Goal: Entertainment & Leisure: Browse casually

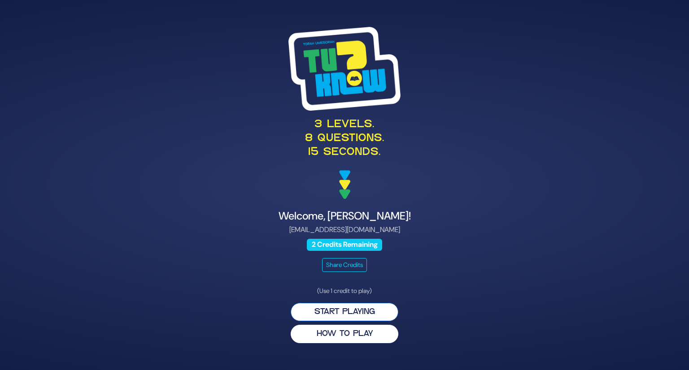
click at [314, 312] on button "Start Playing" at bounding box center [345, 312] width 108 height 18
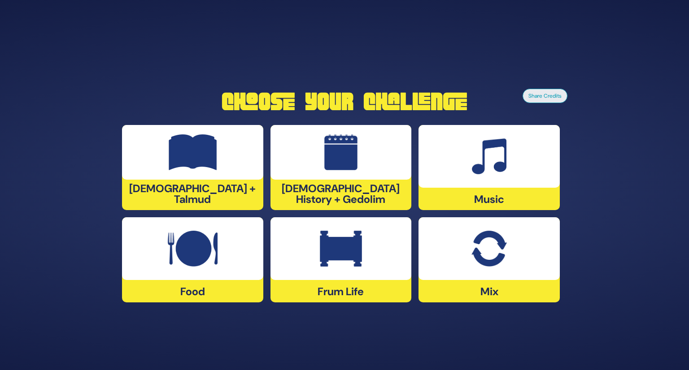
click at [304, 271] on div at bounding box center [340, 248] width 141 height 63
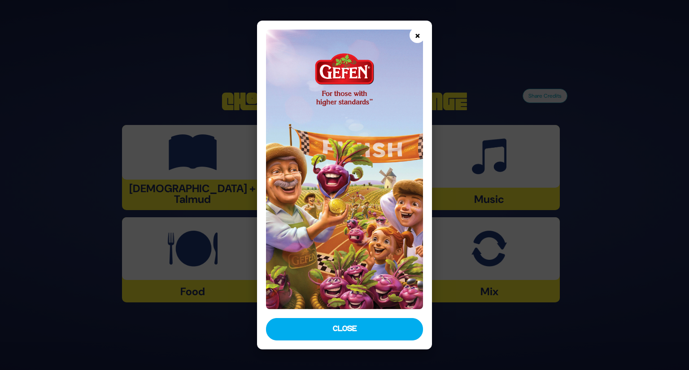
click at [416, 38] on button "×" at bounding box center [417, 35] width 16 height 16
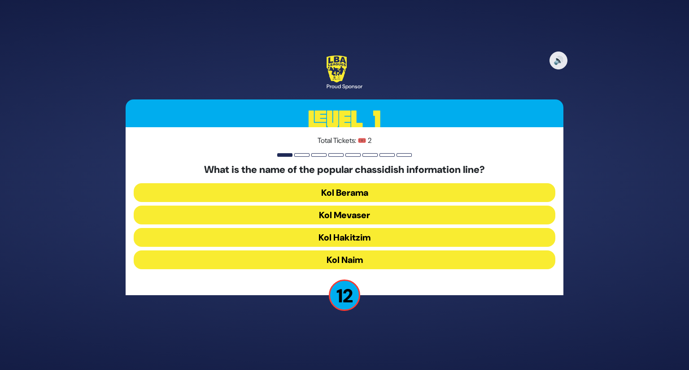
click at [311, 228] on button "Kol Mevaser" at bounding box center [344, 237] width 421 height 19
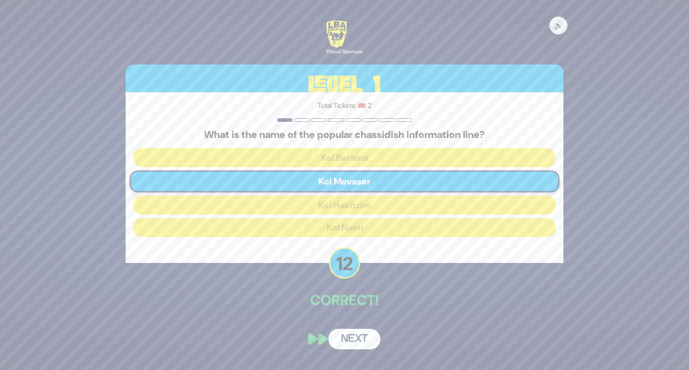
click at [346, 336] on button "Next" at bounding box center [354, 339] width 52 height 21
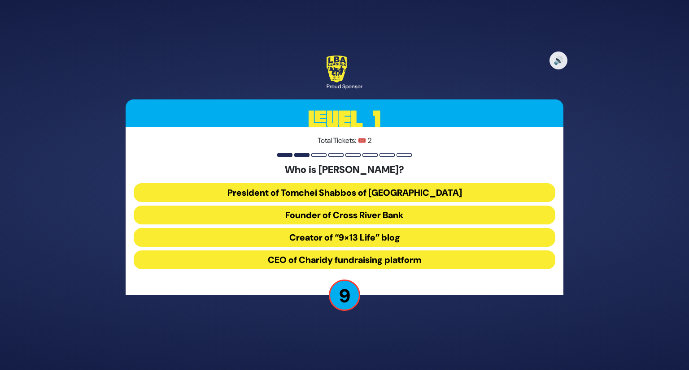
click at [303, 206] on button "President of Tomchei Shabbos of Rockland County" at bounding box center [344, 215] width 421 height 19
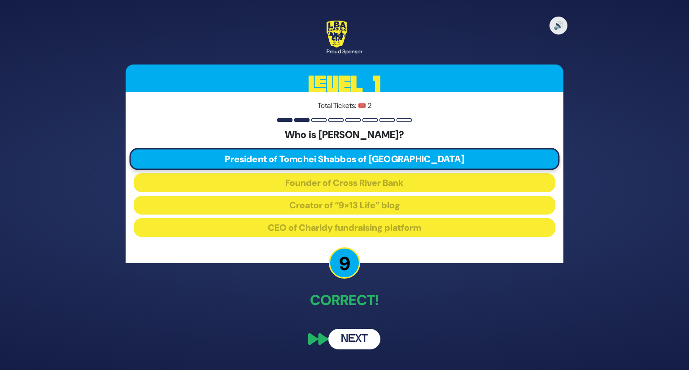
click at [362, 345] on button "Next" at bounding box center [354, 339] width 52 height 21
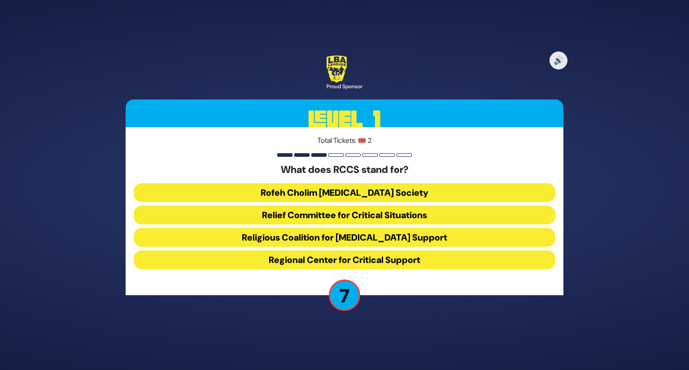
click at [263, 206] on button "Rofeh Cholim Cancer Society" at bounding box center [344, 215] width 421 height 19
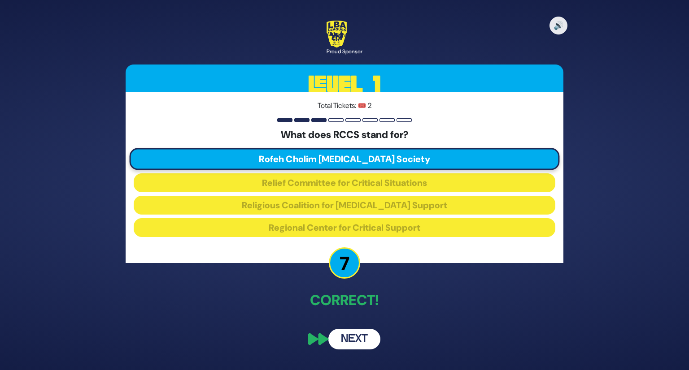
click at [346, 339] on button "Next" at bounding box center [354, 339] width 52 height 21
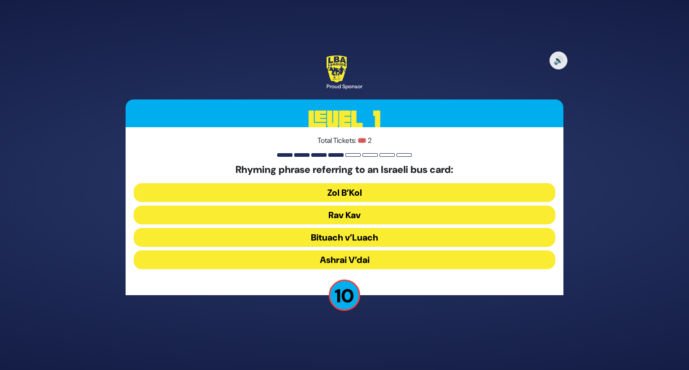
click at [321, 228] on button "Rav Kav" at bounding box center [344, 237] width 421 height 19
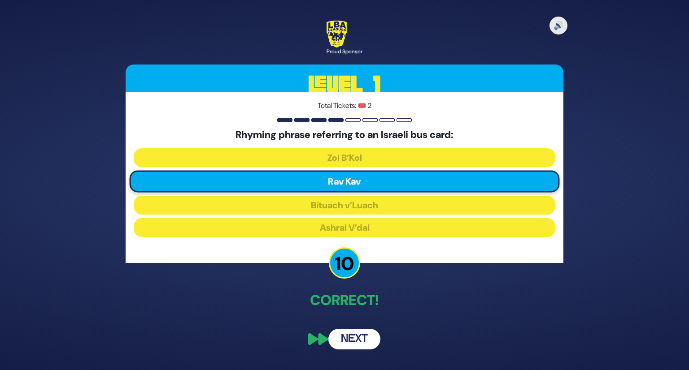
click at [341, 343] on button "Next" at bounding box center [354, 339] width 52 height 21
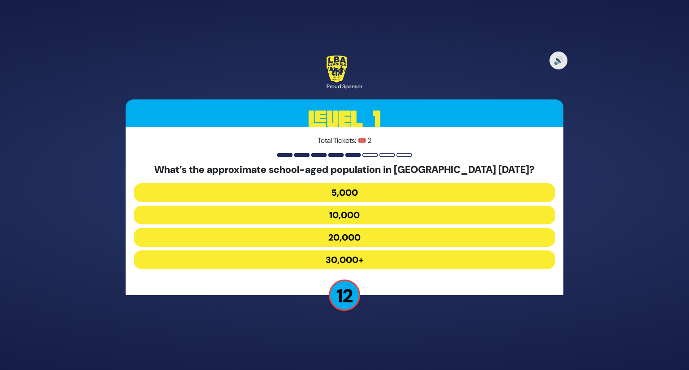
click at [311, 257] on button "30,000+" at bounding box center [344, 260] width 421 height 19
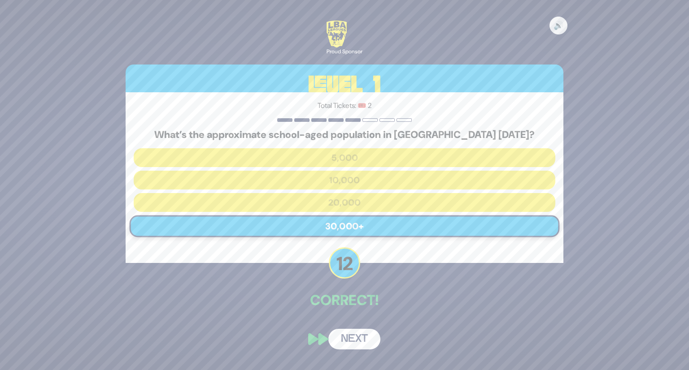
click at [352, 335] on button "Next" at bounding box center [354, 339] width 52 height 21
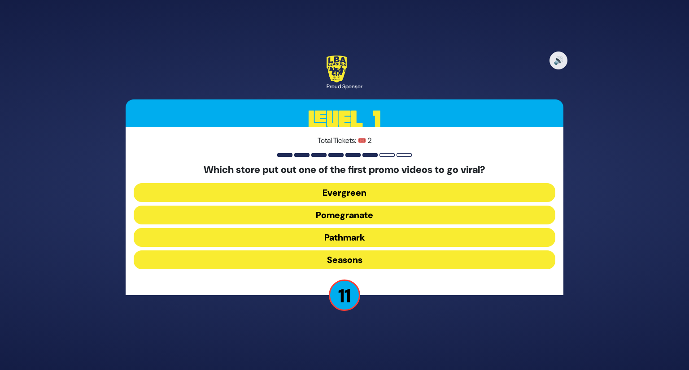
click at [329, 228] on button "Pomegranate" at bounding box center [344, 237] width 421 height 19
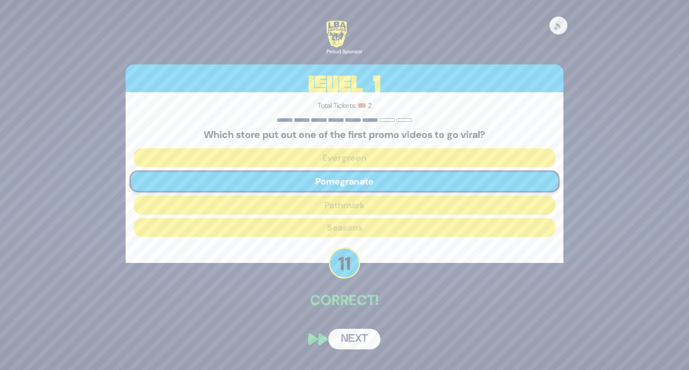
click at [352, 335] on button "Next" at bounding box center [354, 339] width 52 height 21
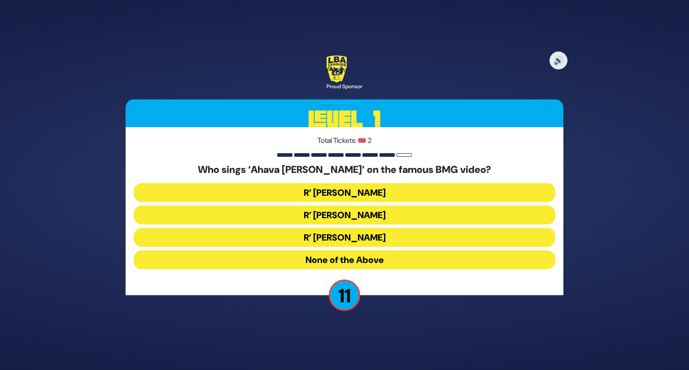
click at [300, 228] on button "R’ Ephraim Wachsman" at bounding box center [344, 237] width 421 height 19
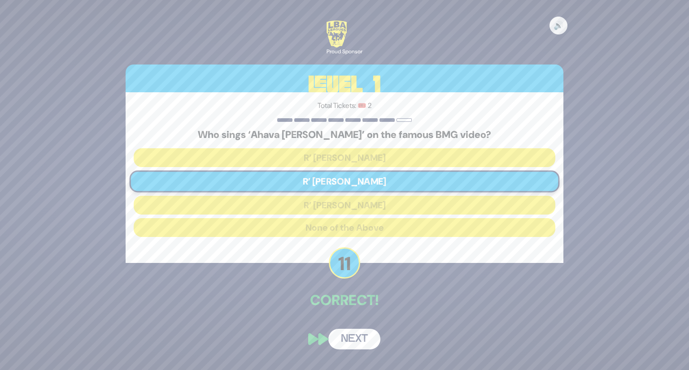
click at [344, 338] on button "Next" at bounding box center [354, 339] width 52 height 21
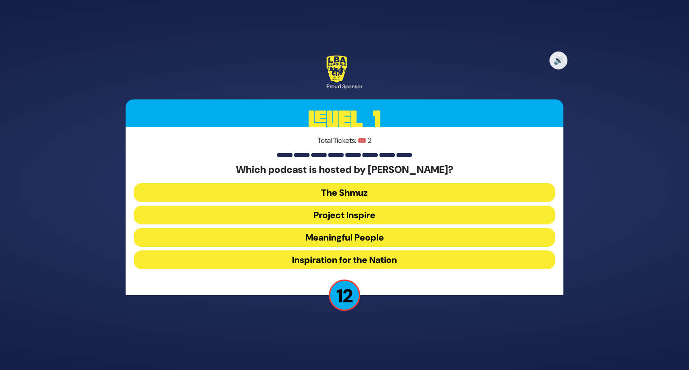
click at [321, 251] on button "Meaningful People" at bounding box center [344, 260] width 421 height 19
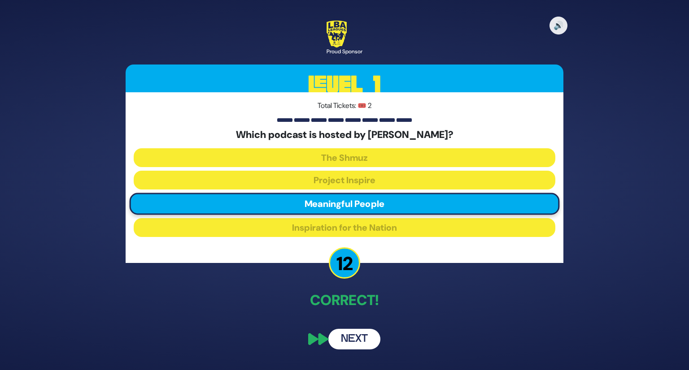
click at [348, 345] on button "Next" at bounding box center [354, 339] width 52 height 21
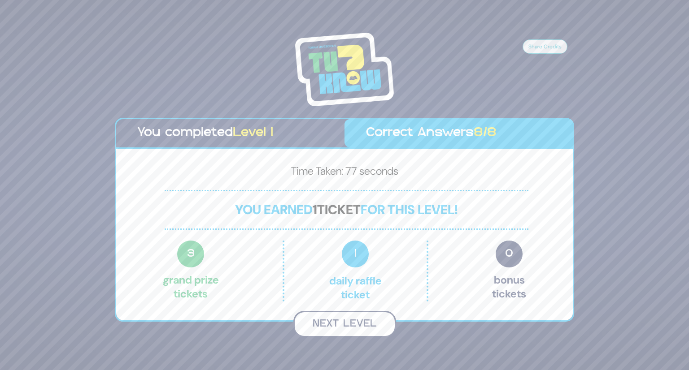
click at [345, 321] on button "Next Level" at bounding box center [344, 324] width 103 height 26
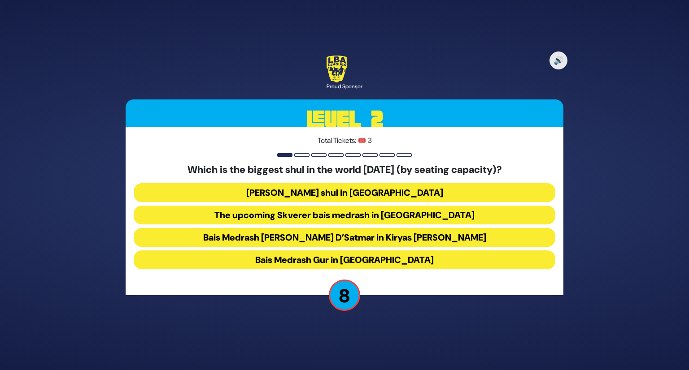
click at [292, 263] on button "Bais Medrash Gur in Yerushalayim" at bounding box center [344, 260] width 421 height 19
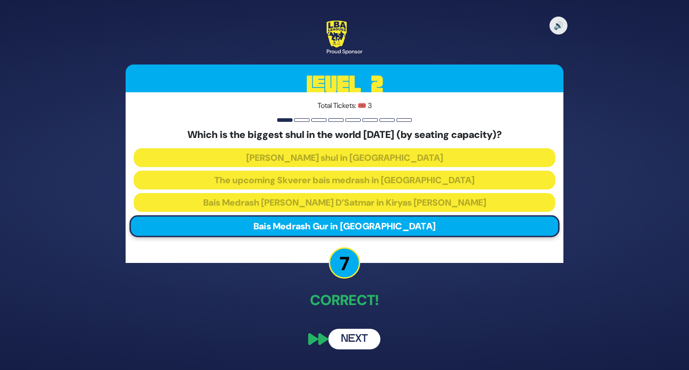
click at [344, 332] on button "Next" at bounding box center [354, 339] width 52 height 21
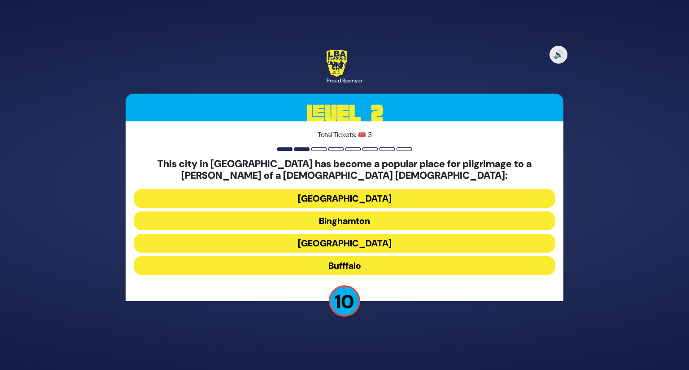
click at [328, 261] on button "Bufffalo" at bounding box center [344, 265] width 421 height 19
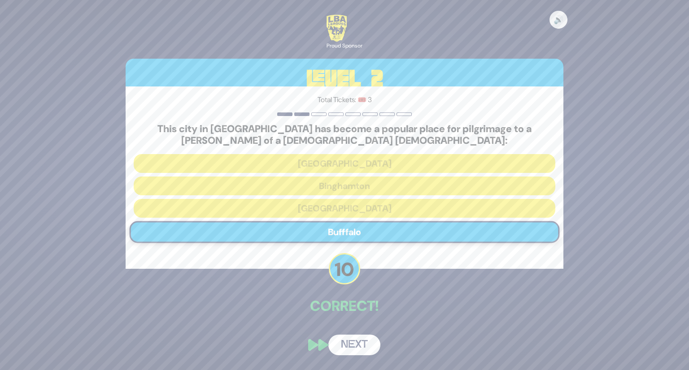
click at [352, 343] on button "Next" at bounding box center [354, 345] width 52 height 21
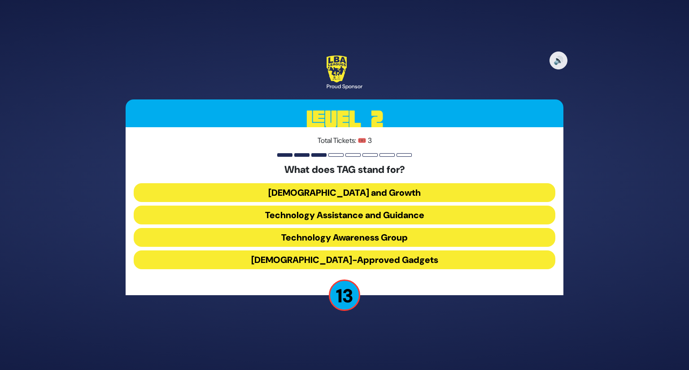
click at [330, 251] on button "Technology Awareness Group" at bounding box center [344, 260] width 421 height 19
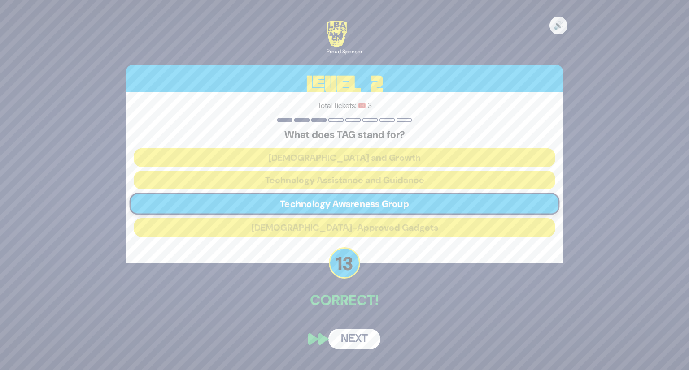
click at [351, 335] on button "Next" at bounding box center [354, 339] width 52 height 21
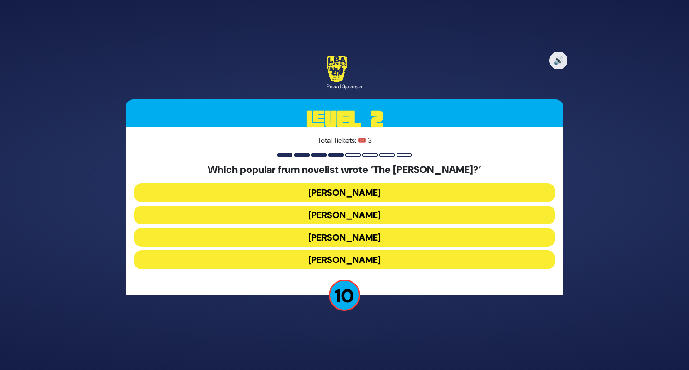
click at [326, 206] on button "Nachman Seltzer" at bounding box center [344, 215] width 421 height 19
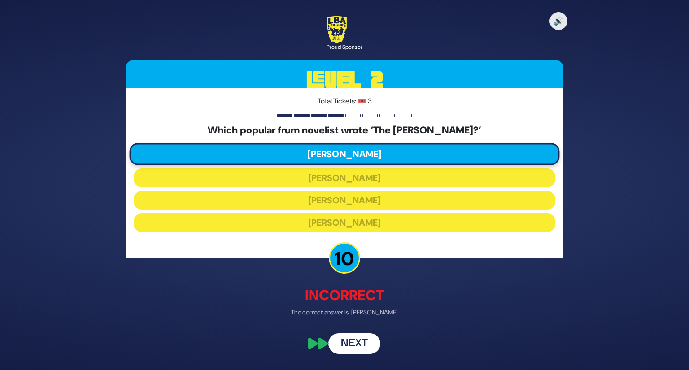
click at [351, 345] on button "Next" at bounding box center [354, 344] width 52 height 21
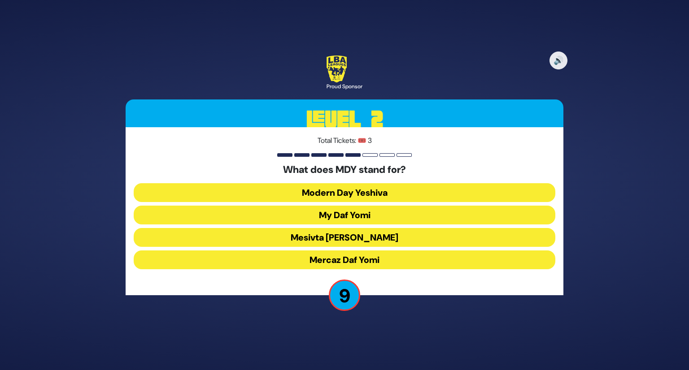
click at [313, 228] on button "My Daf Yomi" at bounding box center [344, 237] width 421 height 19
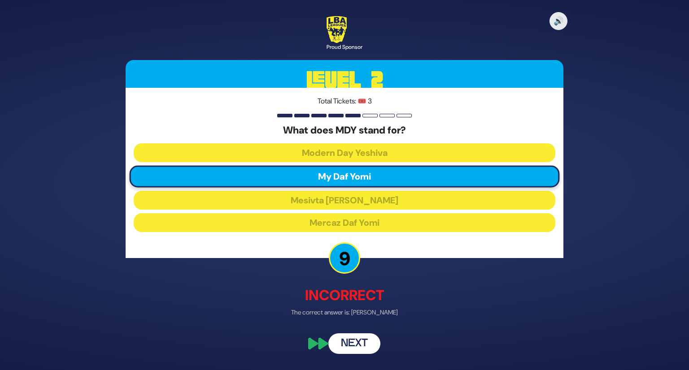
click at [352, 340] on button "Next" at bounding box center [354, 344] width 52 height 21
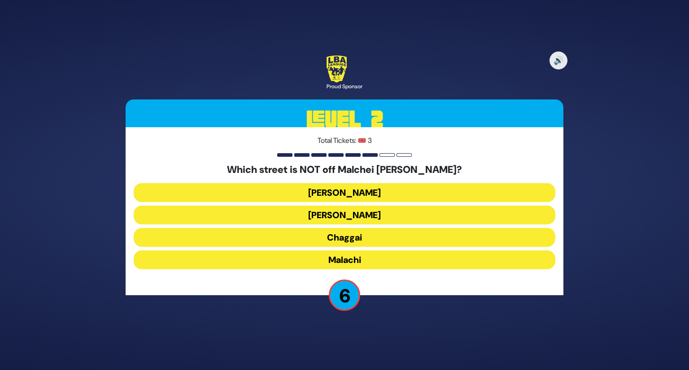
click at [326, 228] on button "Amos" at bounding box center [344, 237] width 421 height 19
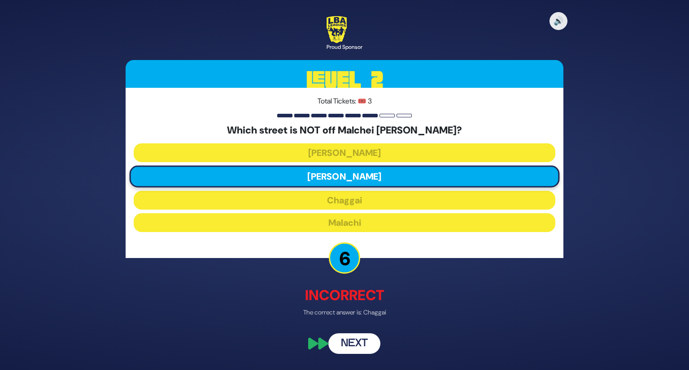
click at [349, 343] on button "Next" at bounding box center [354, 344] width 52 height 21
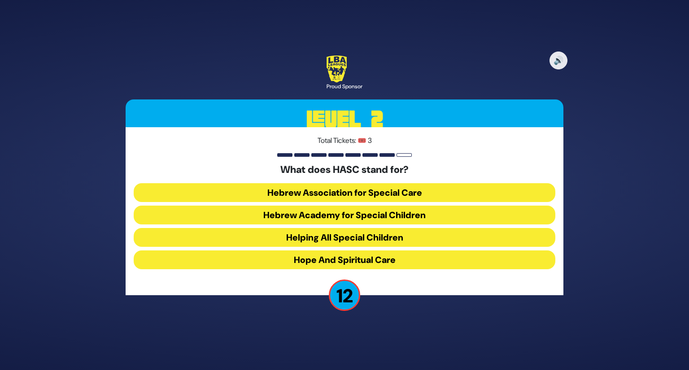
click at [264, 228] on button "Hebrew Academy for Special Children" at bounding box center [344, 237] width 421 height 19
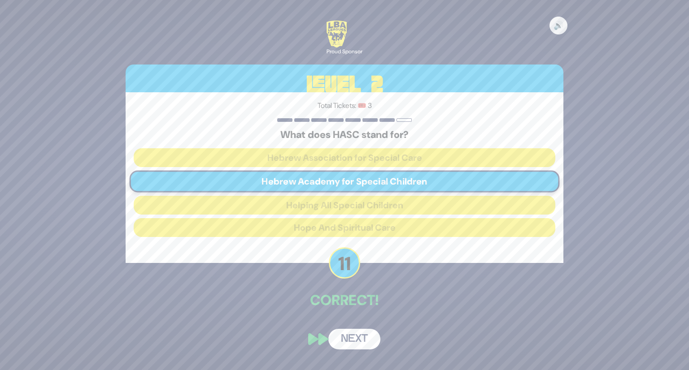
click at [348, 335] on button "Next" at bounding box center [354, 339] width 52 height 21
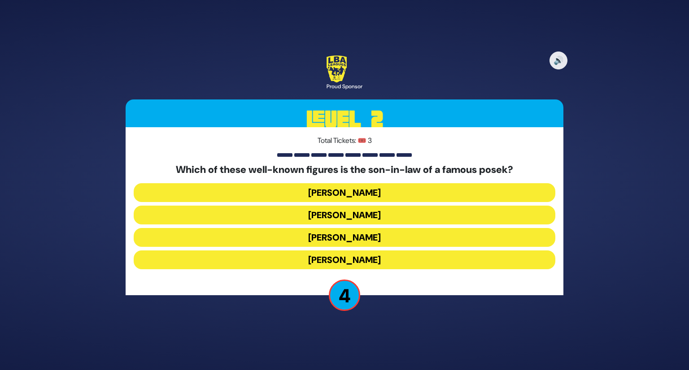
click at [305, 258] on button "Shlomo Yehuda Rechnitz" at bounding box center [344, 260] width 421 height 19
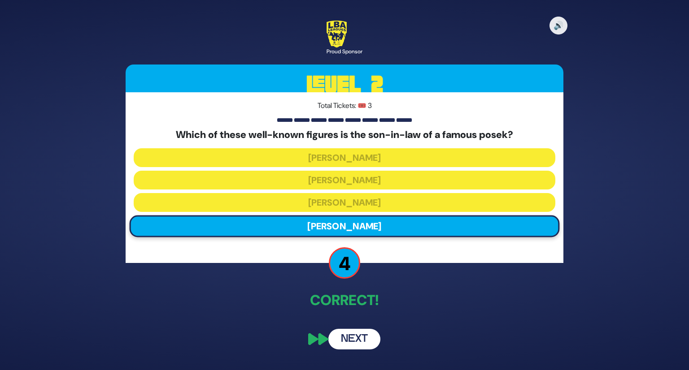
click at [340, 338] on button "Next" at bounding box center [354, 339] width 52 height 21
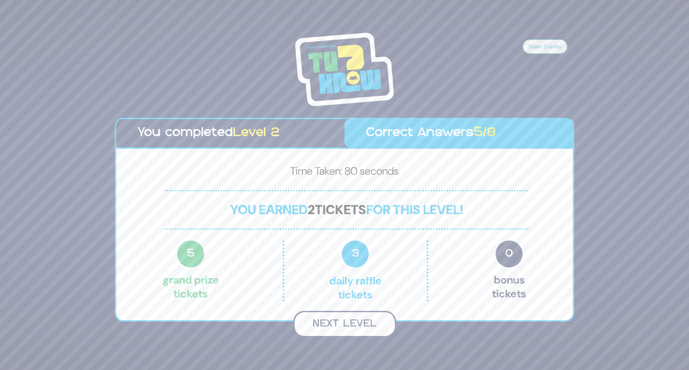
click at [339, 327] on button "Next Level" at bounding box center [344, 324] width 103 height 26
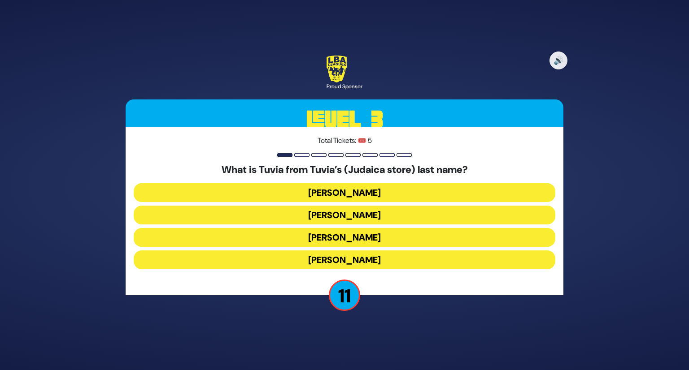
click at [323, 255] on button "Schulsinger" at bounding box center [344, 260] width 421 height 19
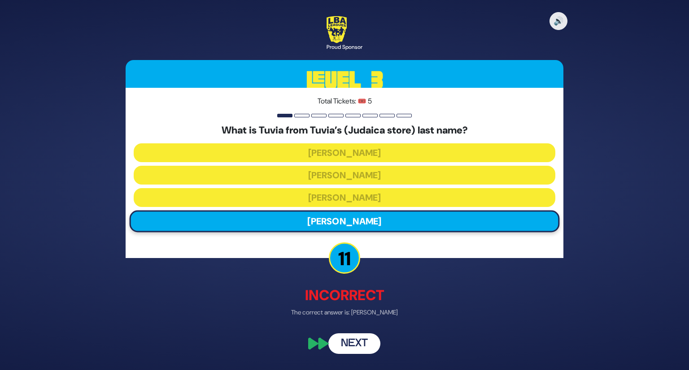
click at [339, 346] on button "Next" at bounding box center [354, 344] width 52 height 21
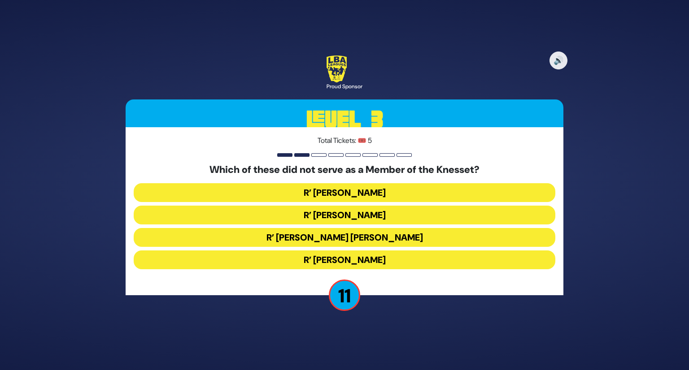
click at [326, 206] on button "R’ Menachem Porush" at bounding box center [344, 215] width 421 height 19
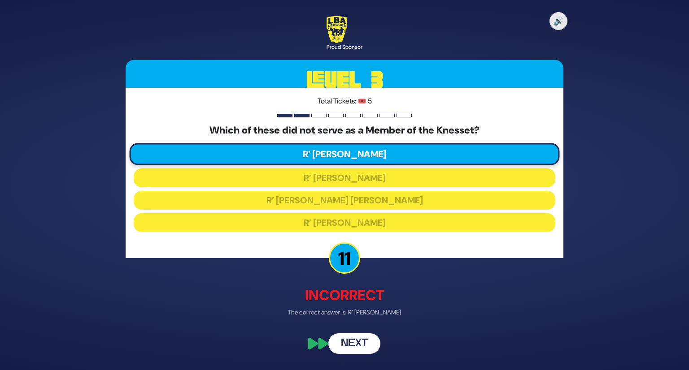
click at [358, 347] on button "Next" at bounding box center [354, 344] width 52 height 21
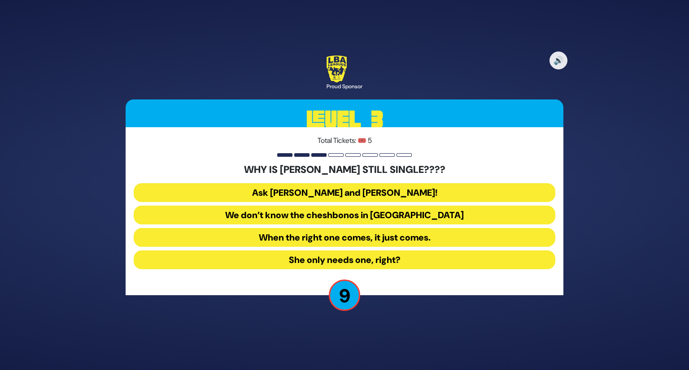
click at [326, 228] on button "We don’t know the cheshbonos in Shamayim" at bounding box center [344, 237] width 421 height 19
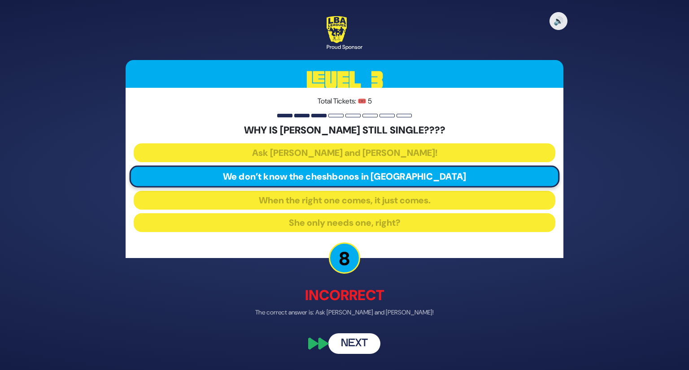
click at [343, 348] on button "Next" at bounding box center [354, 344] width 52 height 21
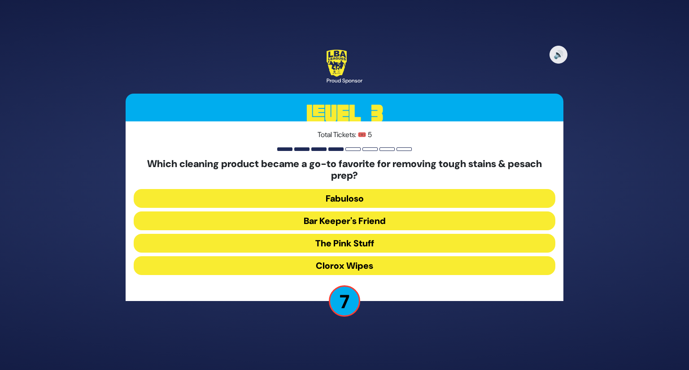
click at [317, 262] on button "Clorox Wipes" at bounding box center [344, 265] width 421 height 19
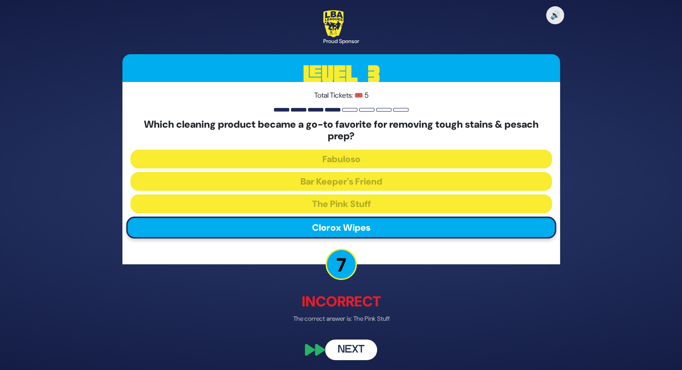
click at [343, 348] on button "Next" at bounding box center [351, 349] width 52 height 21
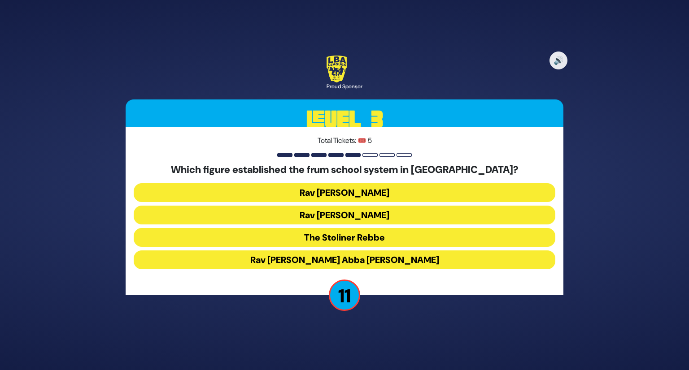
click at [294, 206] on button "Rav Leib Bakst" at bounding box center [344, 215] width 421 height 19
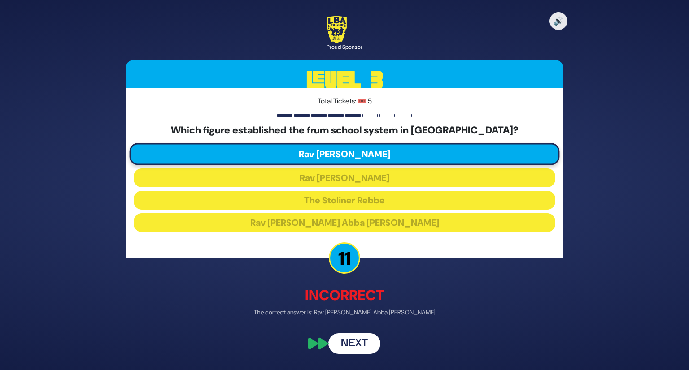
click at [342, 343] on button "Next" at bounding box center [354, 344] width 52 height 21
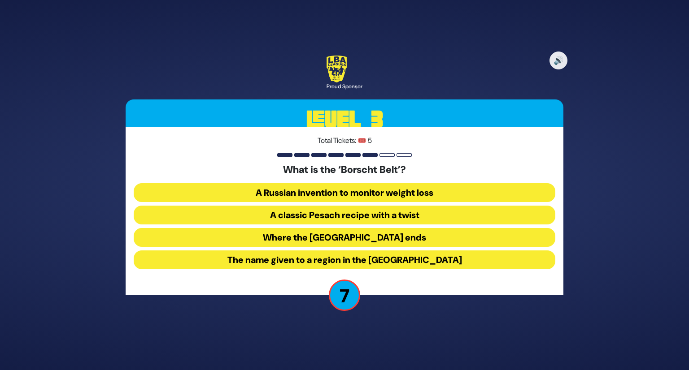
click at [261, 256] on button "The name given to a region in the Catskill Mountains" at bounding box center [344, 260] width 421 height 19
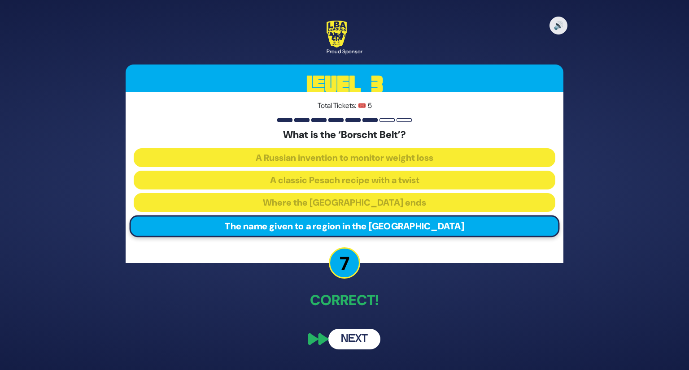
click at [361, 339] on button "Next" at bounding box center [354, 339] width 52 height 21
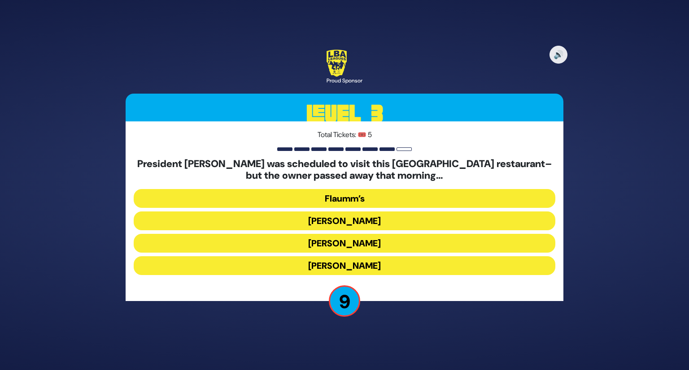
click at [330, 256] on button "Gottlieb’s" at bounding box center [344, 265] width 421 height 19
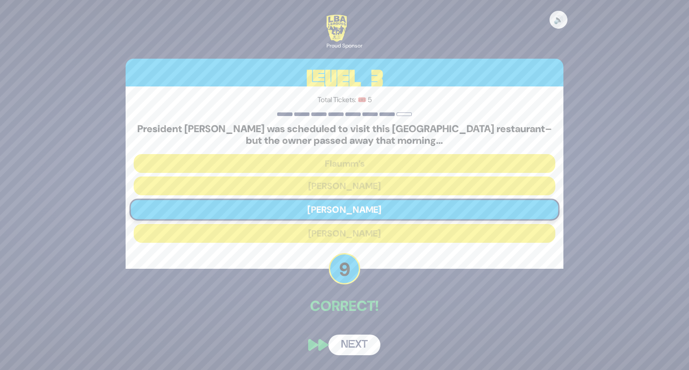
click at [345, 335] on button "Next" at bounding box center [354, 345] width 52 height 21
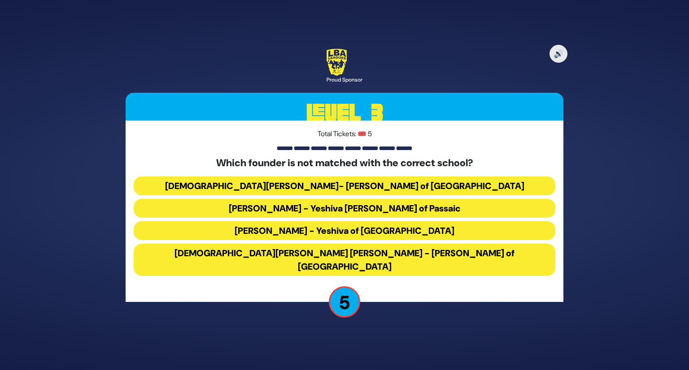
click at [226, 244] on button "Rabbi Dov Greenbaum - Yeshiva of Spring Valley" at bounding box center [344, 260] width 421 height 32
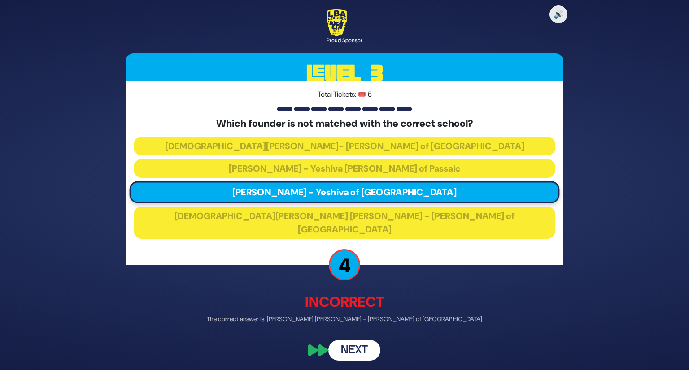
click at [350, 340] on button "Next" at bounding box center [354, 350] width 52 height 21
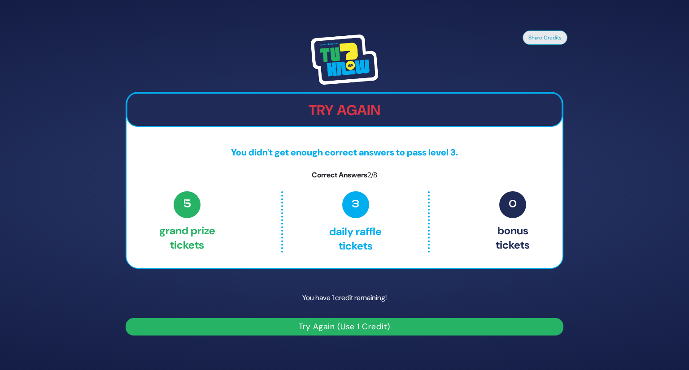
click at [447, 214] on div "5 Grand Prize tickets 3 Daily Raffle tickets 0 Bonus tickets" at bounding box center [344, 221] width 370 height 61
drag, startPoint x: 307, startPoint y: 282, endPoint x: 488, endPoint y: 226, distance: 189.9
click at [472, 253] on div "Share Credits Try Again You didn't get enough correct answers to pass level 3. …" at bounding box center [344, 185] width 459 height 323
click at [489, 225] on div "5 Grand Prize tickets 3 Daily Raffle tickets 0 Bonus tickets" at bounding box center [344, 221] width 370 height 61
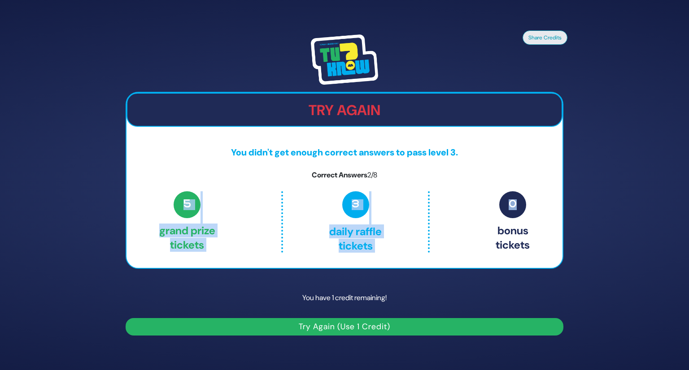
drag, startPoint x: 168, startPoint y: 208, endPoint x: 534, endPoint y: 198, distance: 366.5
click at [534, 198] on div "5 Grand Prize tickets 3 Daily Raffle tickets 0 Bonus tickets" at bounding box center [344, 223] width 436 height 65
click at [503, 187] on div "Try Again You didn't get enough correct answers to pass level 3. Correct Answer…" at bounding box center [345, 180] width 438 height 177
drag, startPoint x: 439, startPoint y: 154, endPoint x: 474, endPoint y: 189, distance: 49.2
click at [474, 189] on div "Try Again You didn't get enough correct answers to pass level 3. Correct Answer…" at bounding box center [345, 180] width 438 height 177
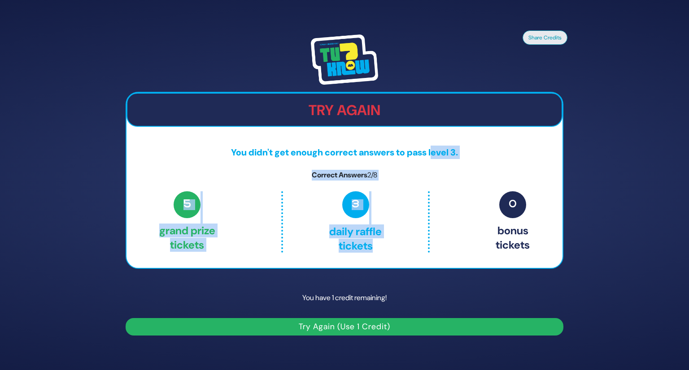
click at [474, 189] on div "Try Again You didn't get enough correct answers to pass level 3. Correct Answer…" at bounding box center [345, 180] width 438 height 177
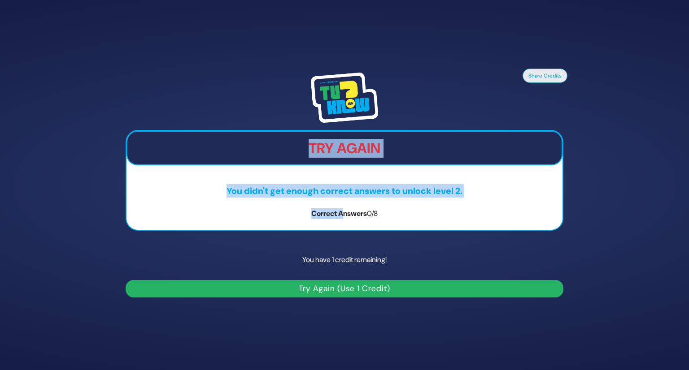
drag, startPoint x: 250, startPoint y: 164, endPoint x: 344, endPoint y: 198, distance: 100.7
click at [344, 198] on div "Try Again You didn't get enough correct answers to unlock level 2. Correct Answ…" at bounding box center [345, 180] width 438 height 100
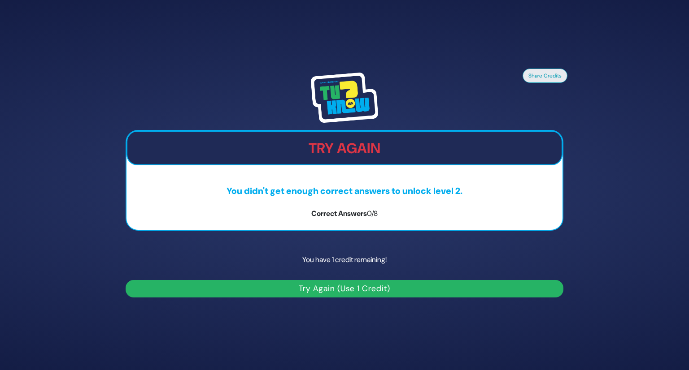
click at [241, 292] on button "Try Again (Use 1 Credit)" at bounding box center [345, 288] width 438 height 17
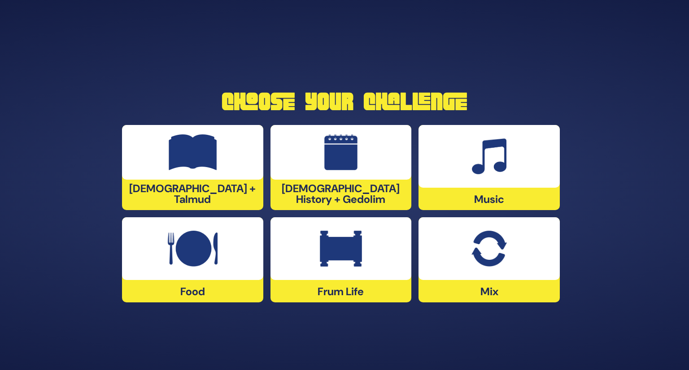
click at [452, 252] on div at bounding box center [488, 248] width 141 height 63
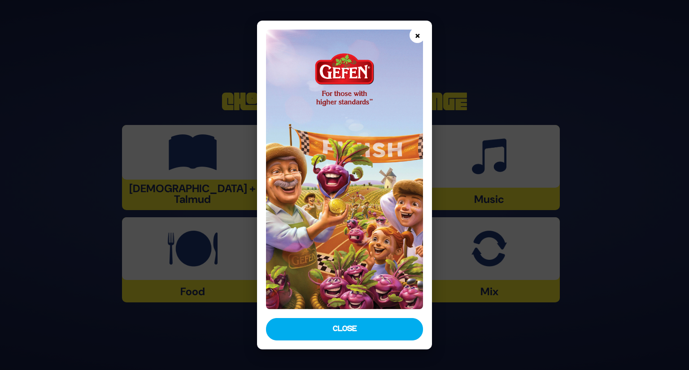
click at [413, 34] on button "×" at bounding box center [417, 35] width 16 height 16
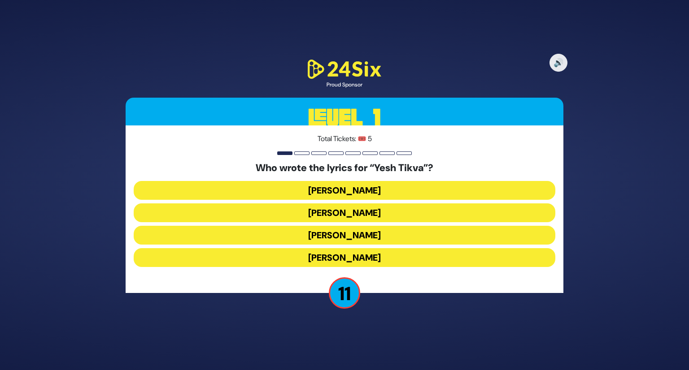
drag, startPoint x: 313, startPoint y: 255, endPoint x: 305, endPoint y: 216, distance: 40.3
click at [305, 216] on div "Who wrote the lyrics for “Yesh Tikva”? Abie Rotenberg Miriam Israeli Dani Palgo…" at bounding box center [344, 216] width 421 height 109
click at [305, 226] on button "Miriam Israeli" at bounding box center [344, 235] width 421 height 19
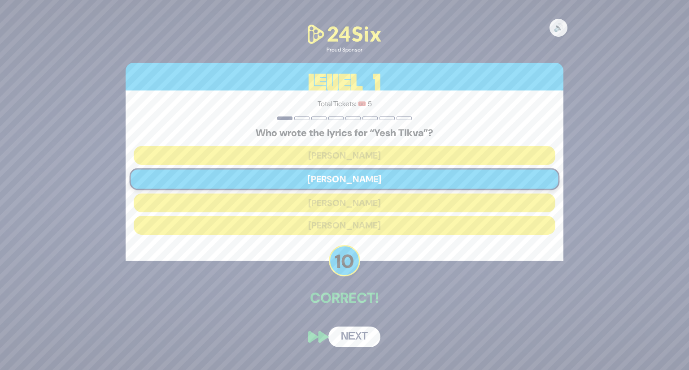
click at [346, 332] on button "Next" at bounding box center [354, 337] width 52 height 21
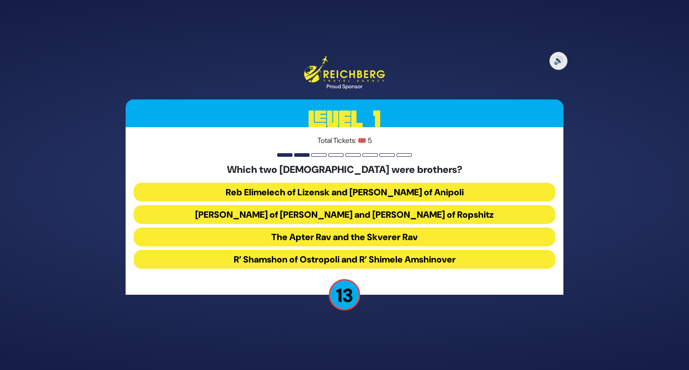
click at [230, 205] on button "Reb Elimelech of Lizensk and Reb Zusha of Anipoli" at bounding box center [344, 214] width 421 height 19
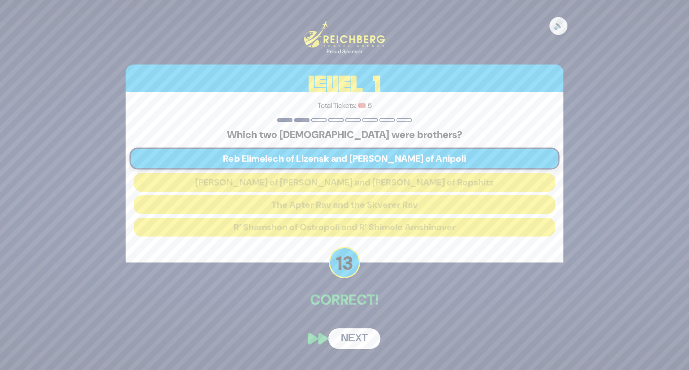
click at [335, 344] on button "Next" at bounding box center [354, 339] width 52 height 21
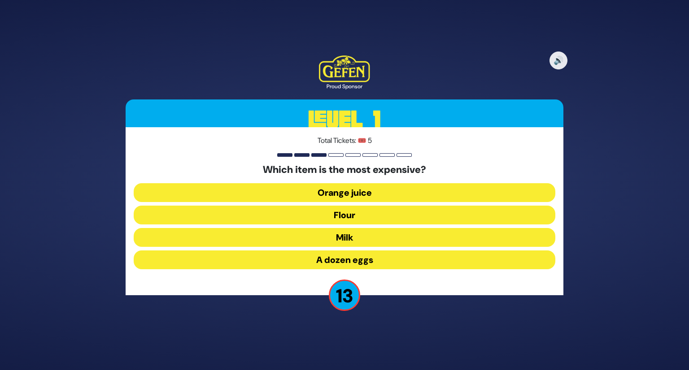
click at [264, 259] on button "A dozen eggs" at bounding box center [344, 260] width 421 height 19
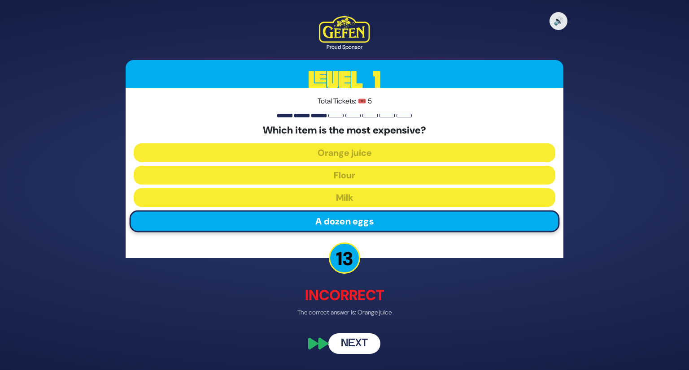
click at [342, 344] on button "Next" at bounding box center [354, 344] width 52 height 21
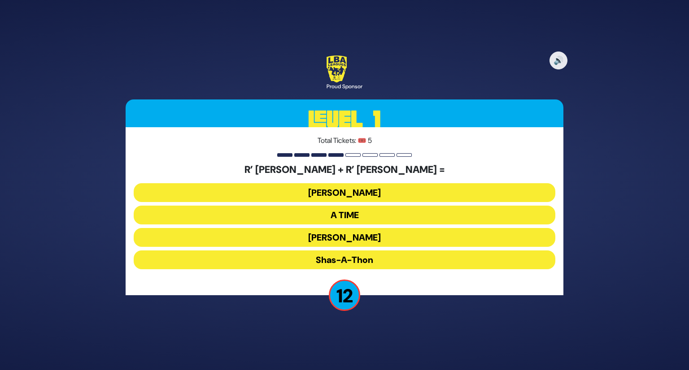
click at [318, 251] on button "Ohel Sarala" at bounding box center [344, 260] width 421 height 19
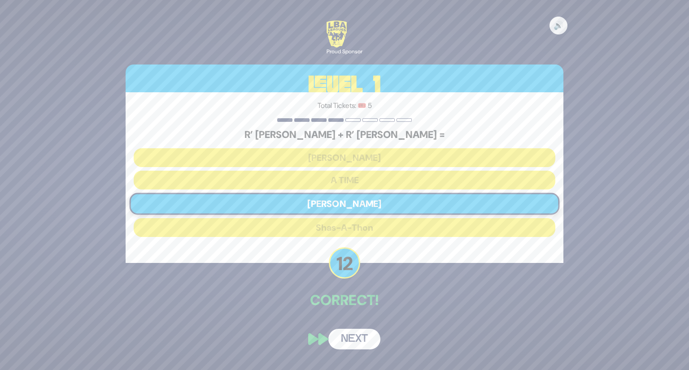
click at [348, 331] on button "Next" at bounding box center [354, 339] width 52 height 21
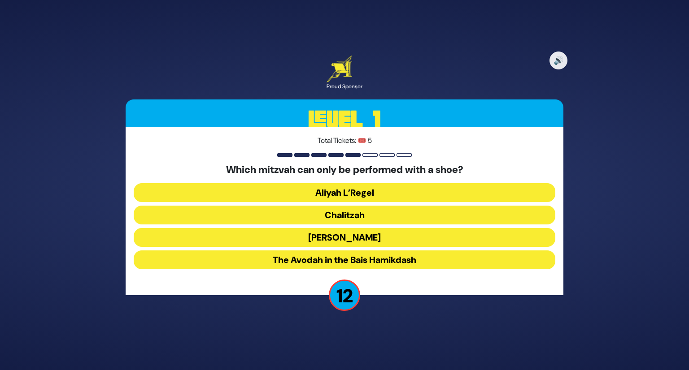
click at [343, 228] on button "Chalitzah" at bounding box center [344, 237] width 421 height 19
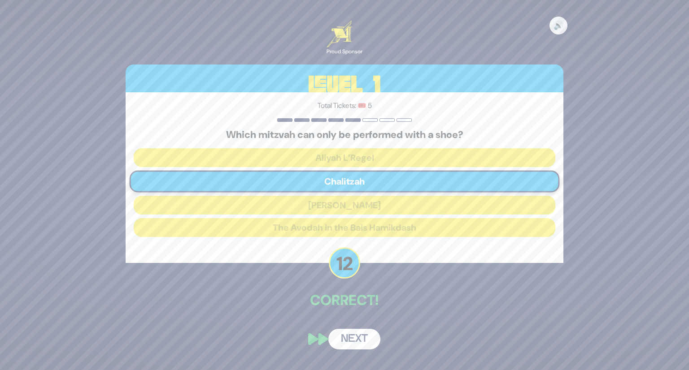
click at [348, 334] on button "Next" at bounding box center [354, 339] width 52 height 21
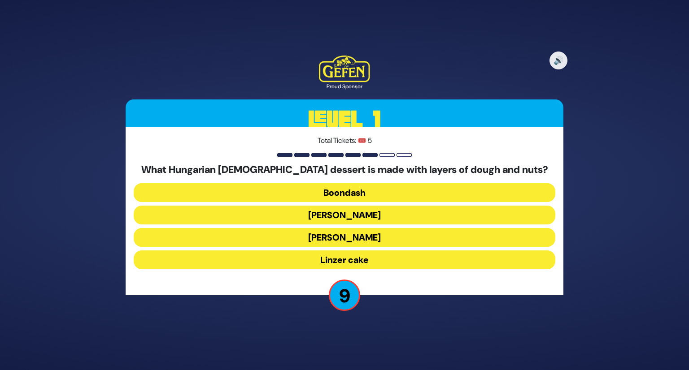
click at [299, 258] on button "Linzer cake" at bounding box center [344, 260] width 421 height 19
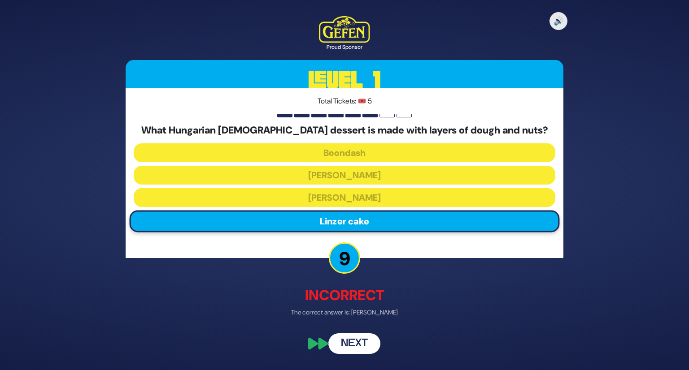
click at [343, 347] on button "Next" at bounding box center [354, 344] width 52 height 21
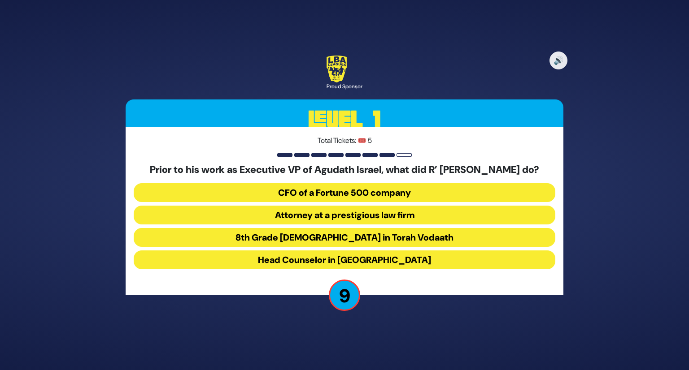
click at [283, 228] on button "Attorney at a prestigious law firm" at bounding box center [344, 237] width 421 height 19
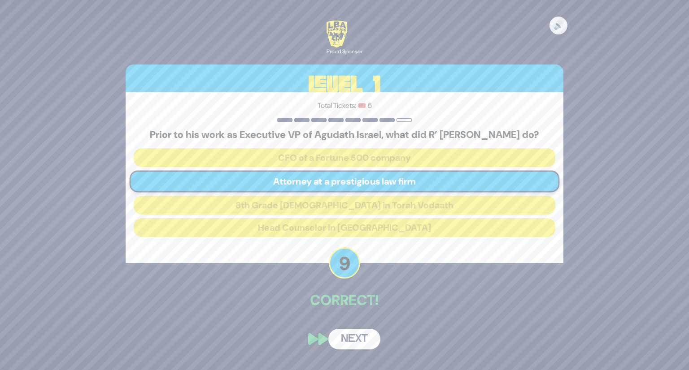
click at [351, 345] on button "Next" at bounding box center [354, 339] width 52 height 21
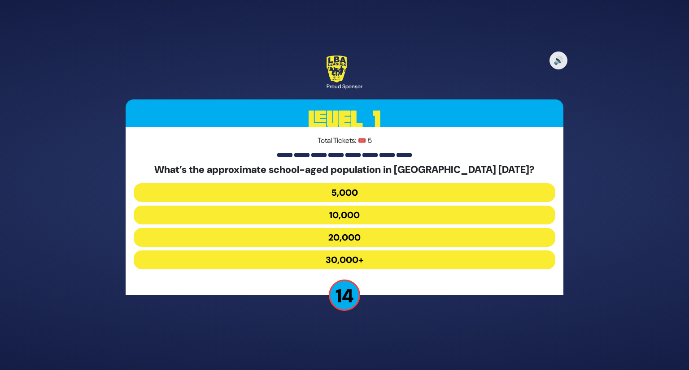
click at [319, 265] on button "30,000+" at bounding box center [344, 260] width 421 height 19
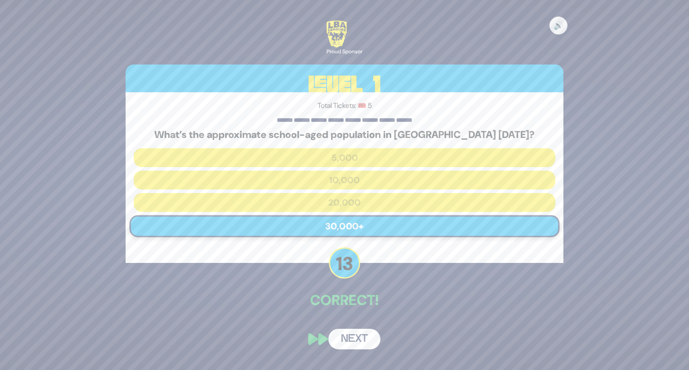
click at [350, 334] on button "Next" at bounding box center [354, 339] width 52 height 21
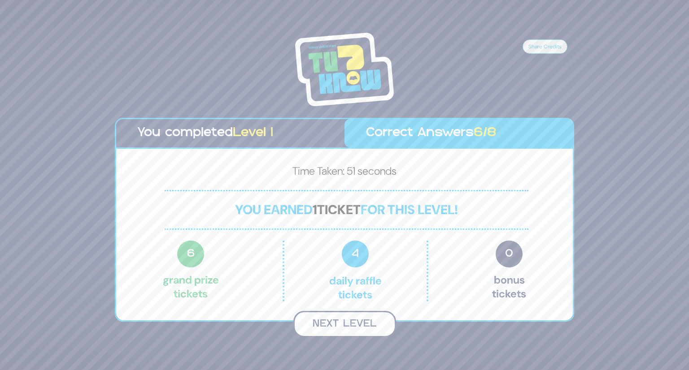
click at [328, 322] on button "Next Level" at bounding box center [344, 324] width 103 height 26
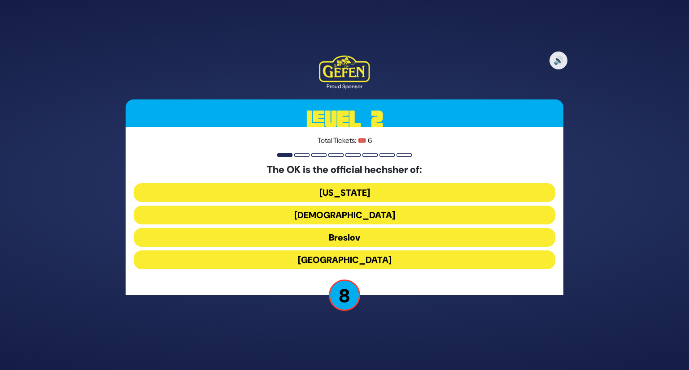
click at [316, 255] on button "Canada" at bounding box center [344, 260] width 421 height 19
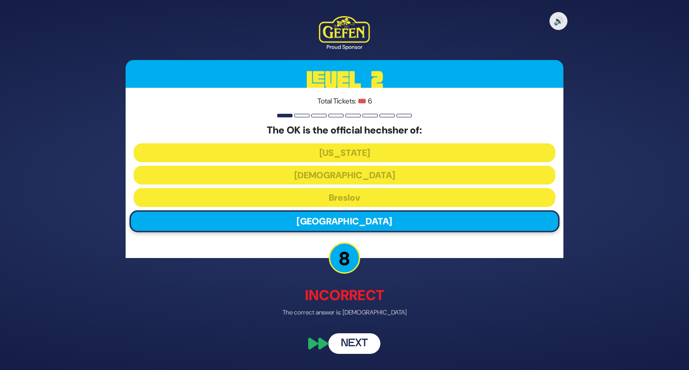
click at [348, 344] on button "Next" at bounding box center [354, 344] width 52 height 21
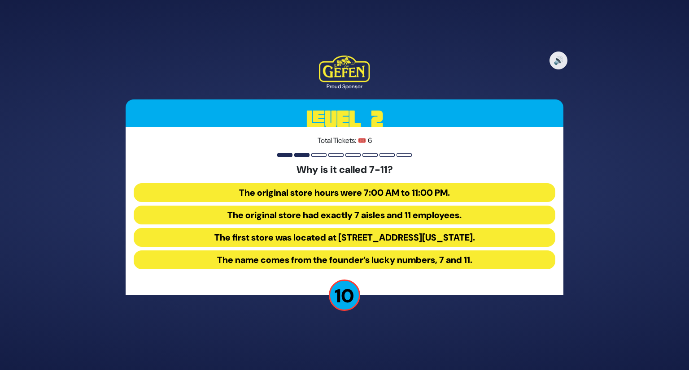
click at [239, 251] on button "The first store was located at 7 Eleventh Street in Dallas, Texas." at bounding box center [344, 260] width 421 height 19
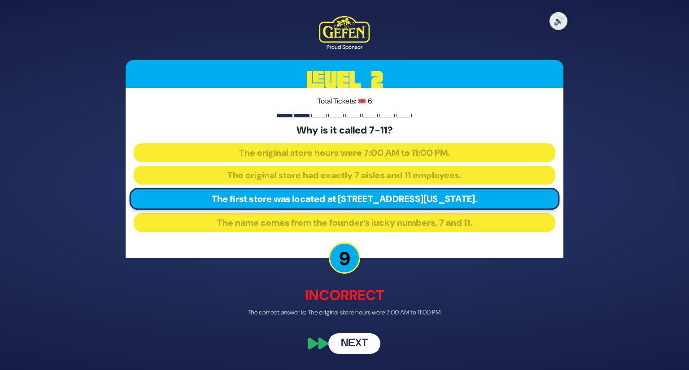
click at [356, 345] on button "Next" at bounding box center [354, 344] width 52 height 21
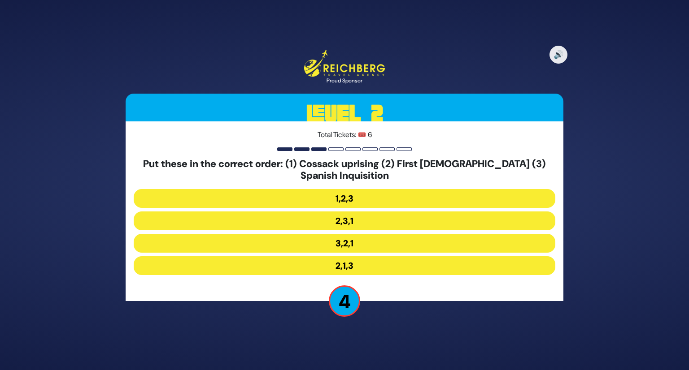
click at [327, 234] on button "2,3,1" at bounding box center [344, 243] width 421 height 19
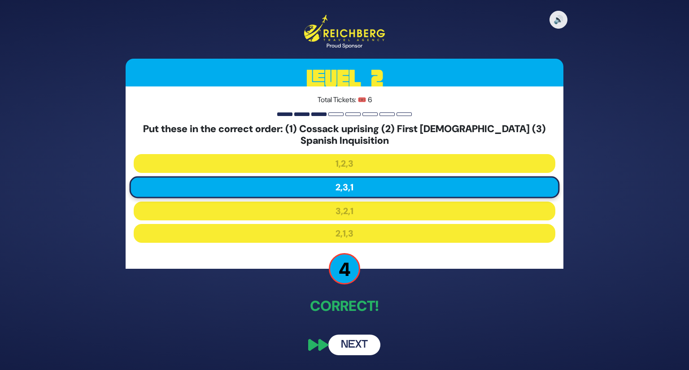
click at [349, 334] on div "🔊 Proud Sponsor Level 2 Total Tickets: 🎟️ 6 Put these in the correct order: (1)…" at bounding box center [344, 185] width 459 height 362
click at [345, 339] on button "Next" at bounding box center [354, 345] width 52 height 21
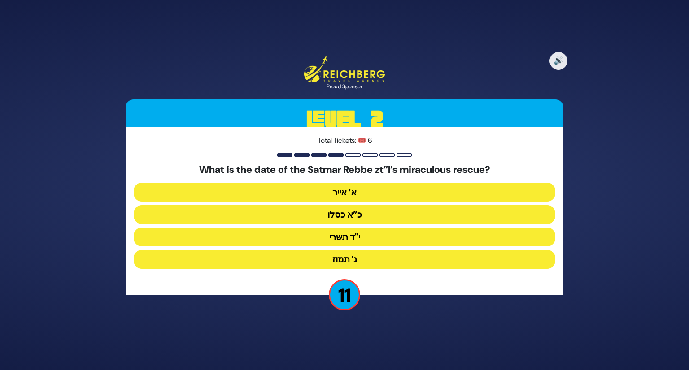
click at [307, 268] on button "ג' תמוז" at bounding box center [344, 259] width 421 height 19
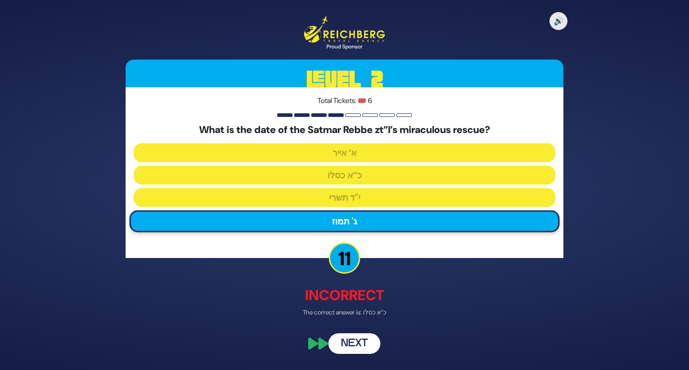
click at [348, 343] on button "Next" at bounding box center [354, 344] width 52 height 21
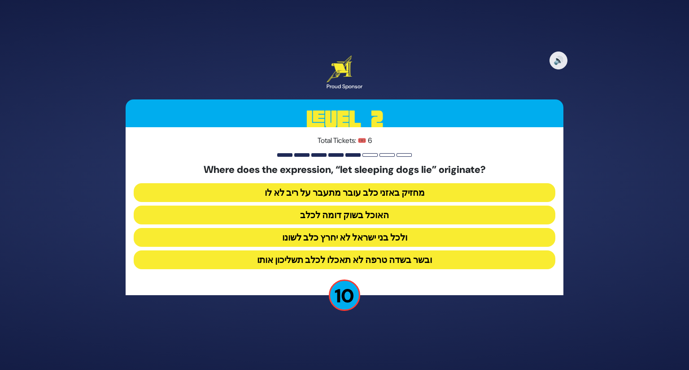
click at [287, 227] on div "Where does the expression, “let sleeping dogs lie” originate? מחזיק באזני כלב ע…" at bounding box center [344, 218] width 421 height 109
click at [285, 251] on button "ולכל בני ישראל לא יחרץ כלב לשונו" at bounding box center [344, 260] width 421 height 19
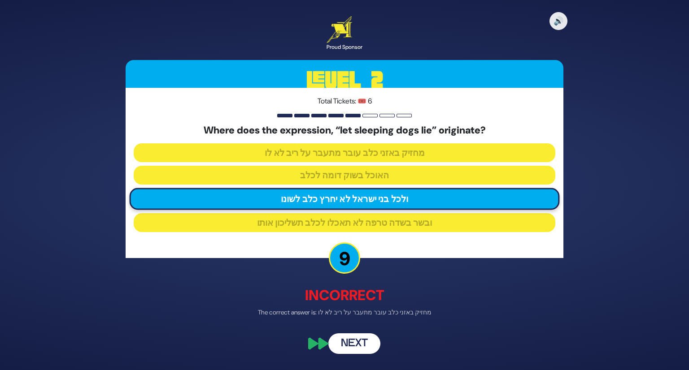
click at [357, 344] on button "Next" at bounding box center [354, 344] width 52 height 21
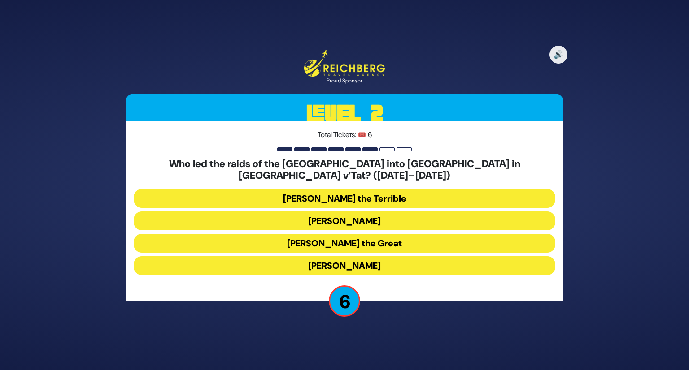
click at [298, 256] on button "Peter the Great" at bounding box center [344, 265] width 421 height 19
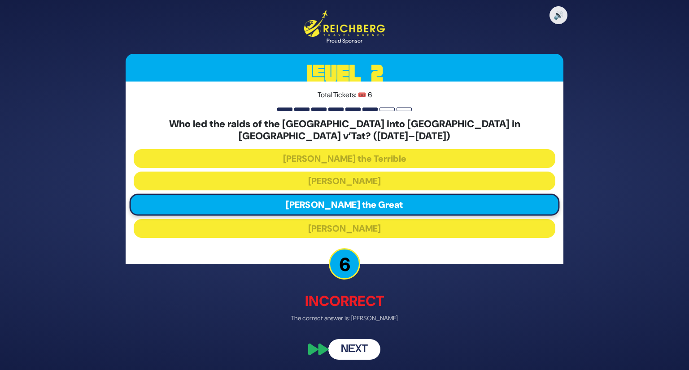
click at [356, 345] on button "Next" at bounding box center [354, 349] width 52 height 21
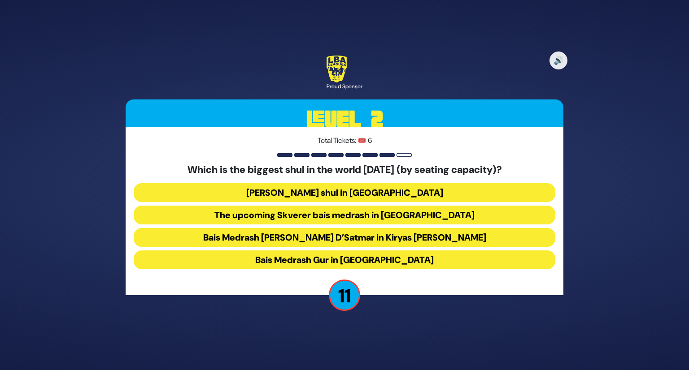
click at [373, 265] on button "Bais Medrash Gur in Yerushalayim" at bounding box center [344, 260] width 421 height 19
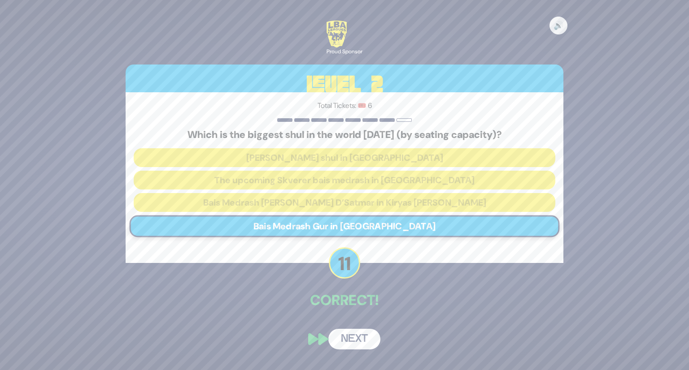
click at [348, 336] on button "Next" at bounding box center [354, 339] width 52 height 21
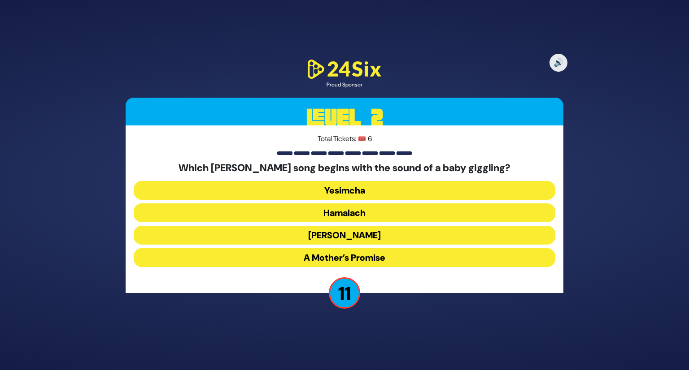
click at [287, 248] on button "Zeh Hakatan" at bounding box center [344, 257] width 421 height 19
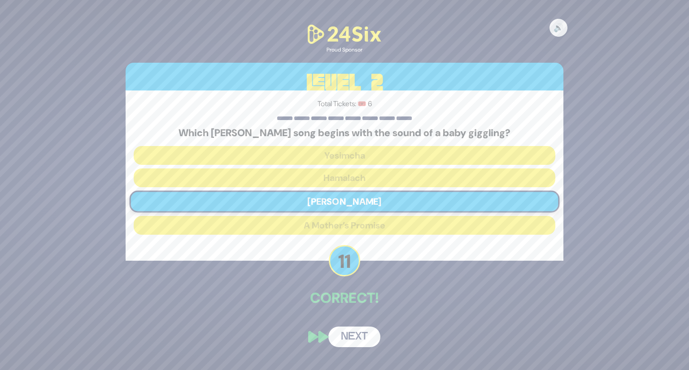
click at [351, 345] on button "Next" at bounding box center [354, 337] width 52 height 21
